Goal: Navigation & Orientation: Find specific page/section

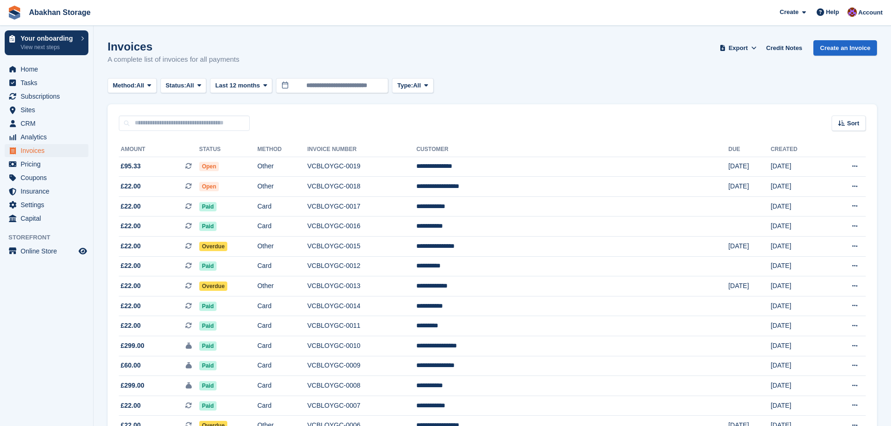
scroll to position [156, 0]
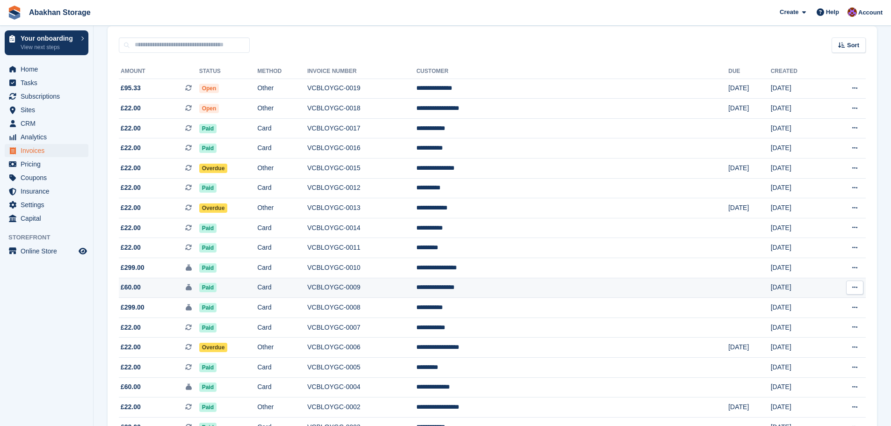
scroll to position [62, 0]
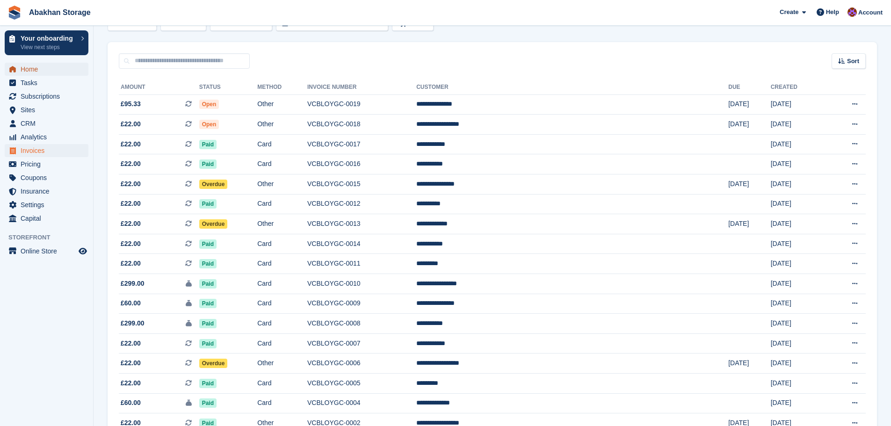
click at [45, 69] on span "Home" at bounding box center [49, 69] width 56 height 13
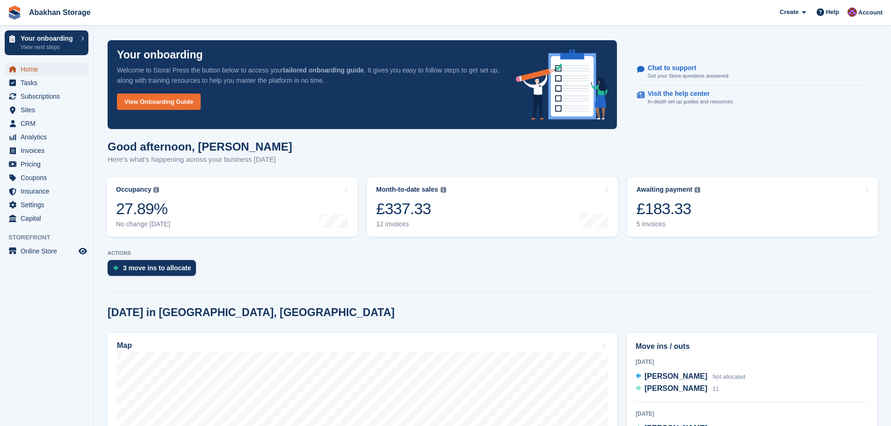
click at [46, 66] on span "Home" at bounding box center [49, 69] width 56 height 13
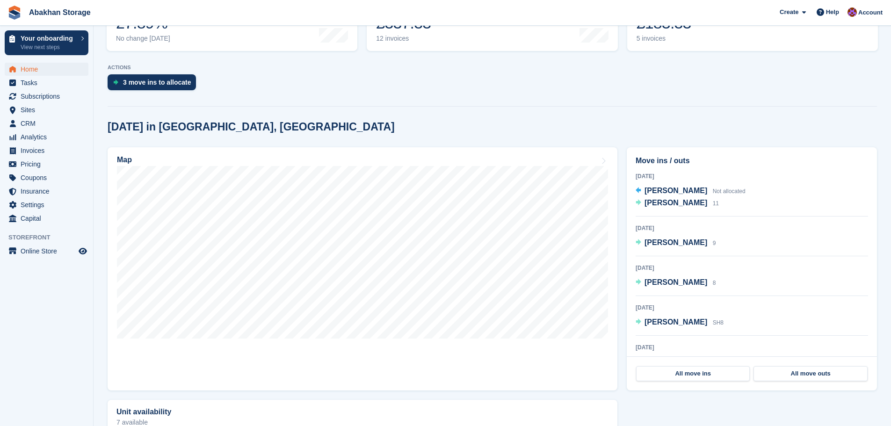
scroll to position [187, 0]
drag, startPoint x: 220, startPoint y: 143, endPoint x: 155, endPoint y: 23, distance: 136.2
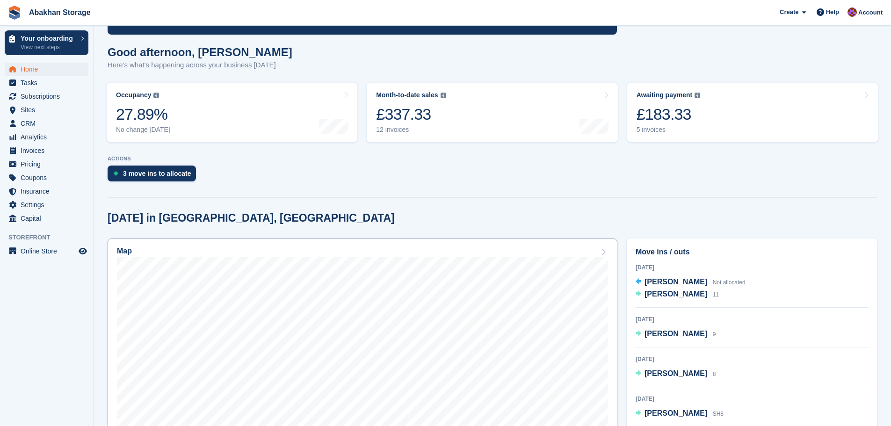
scroll to position [94, 0]
